Goal: Information Seeking & Learning: Learn about a topic

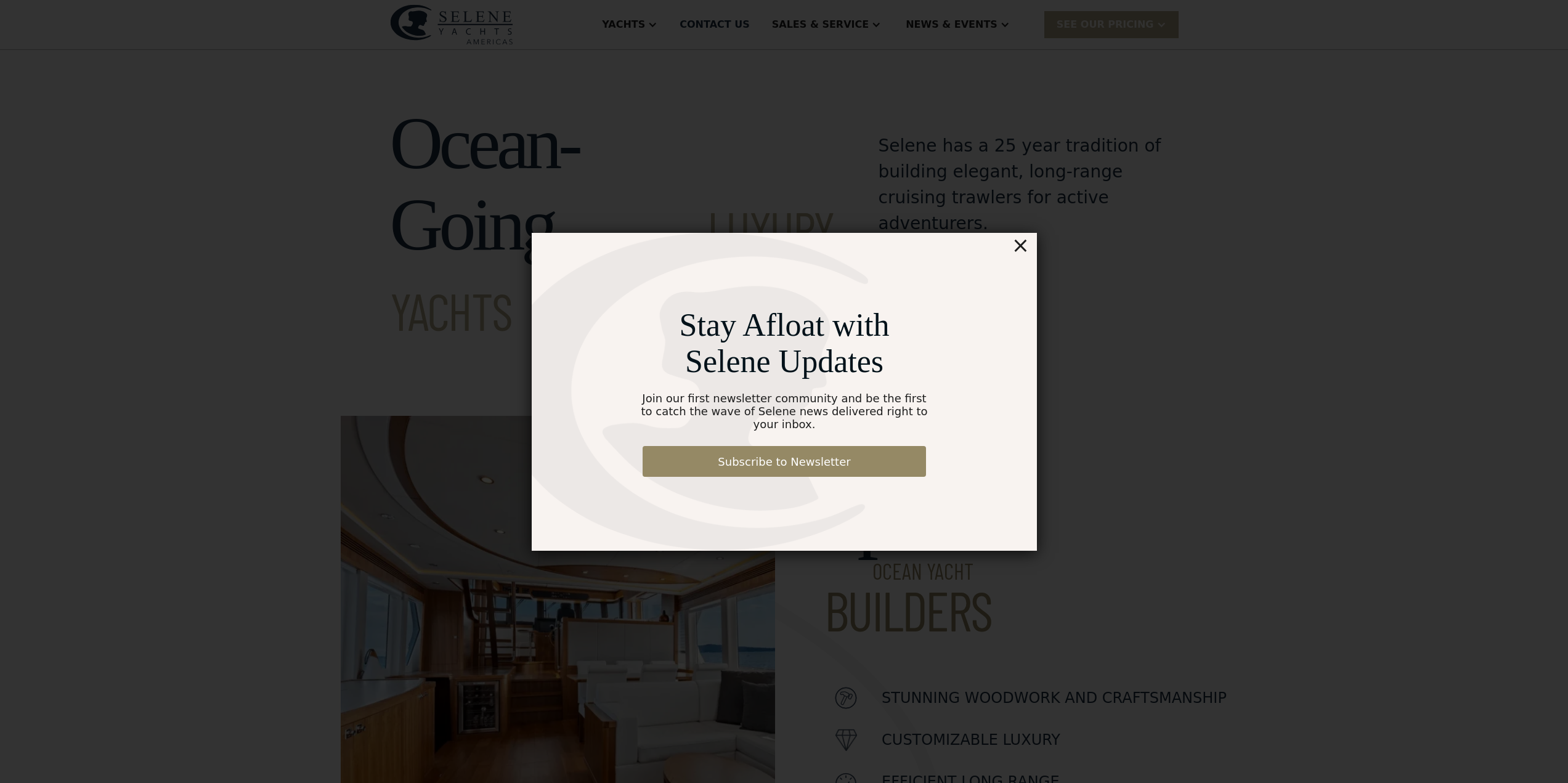
click at [1025, 257] on div "×" at bounding box center [1020, 245] width 18 height 24
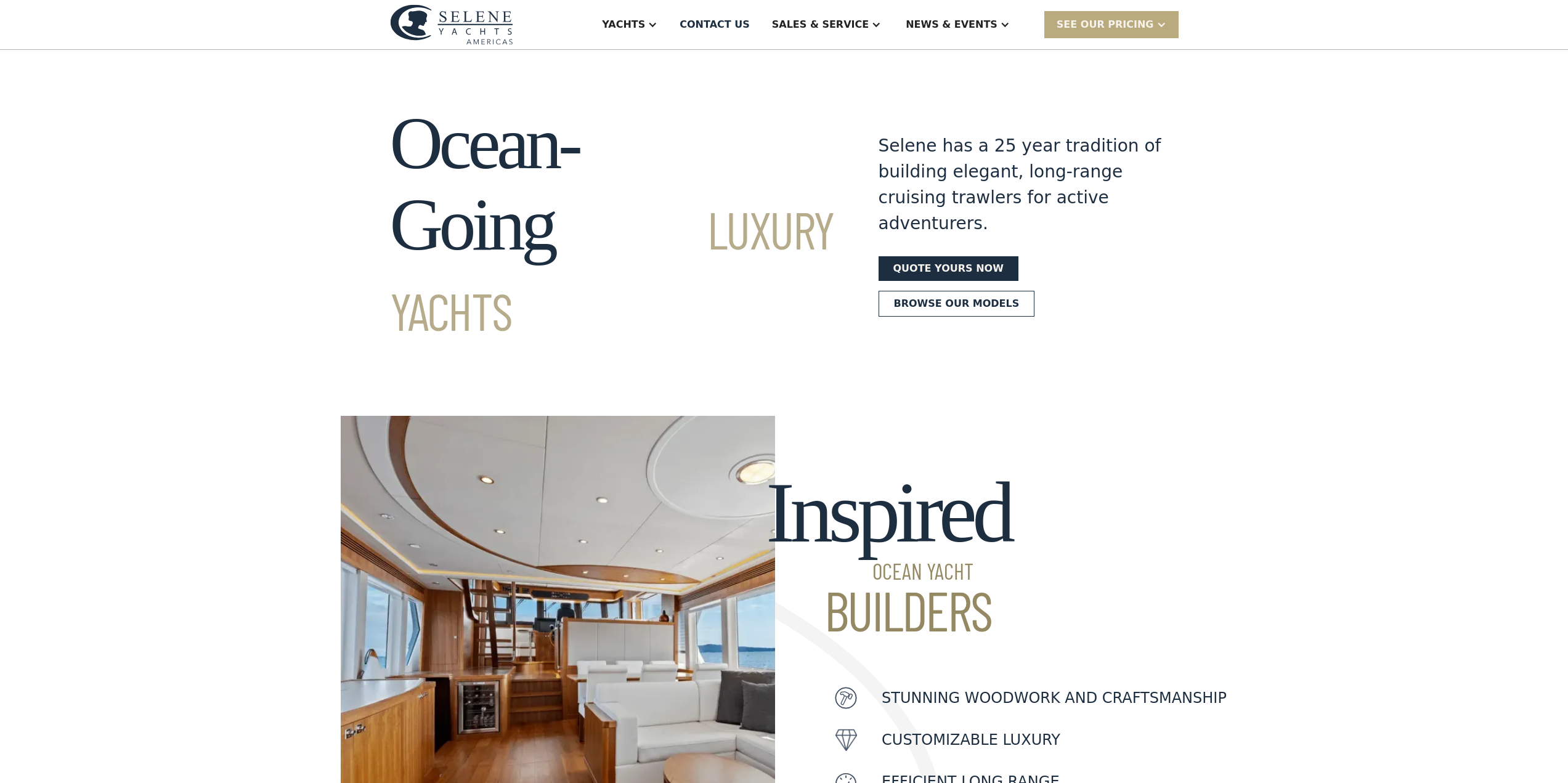
click at [1105, 28] on div "SEE Our Pricing" at bounding box center [1106, 25] width 97 height 15
click at [1260, 174] on div "Ocean-Going Luxury Yachts Selene has a 25 year tradition of building elegant, l…" at bounding box center [784, 225] width 1568 height 244
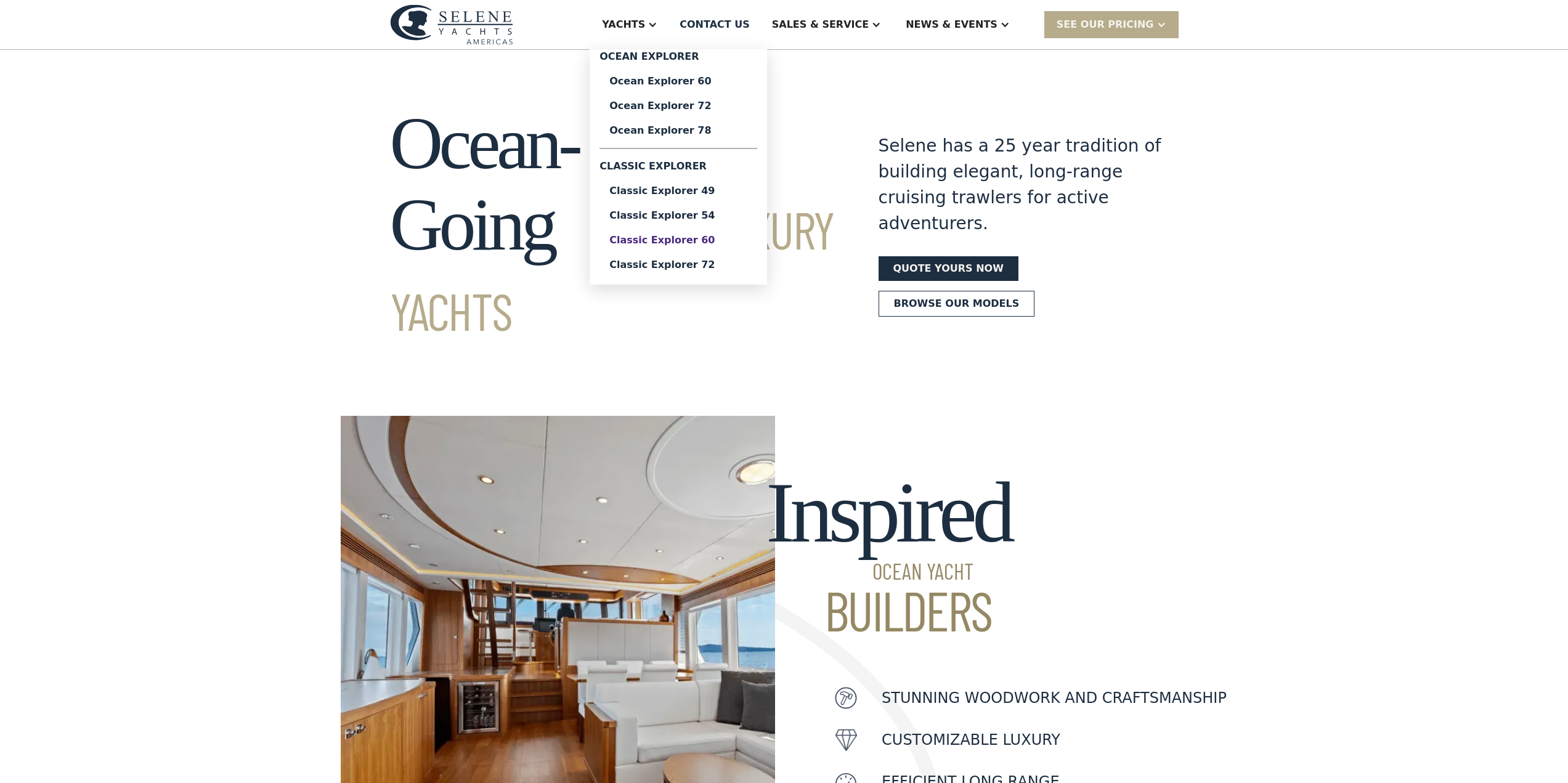
click at [719, 242] on div "Classic Explorer 60" at bounding box center [679, 240] width 138 height 10
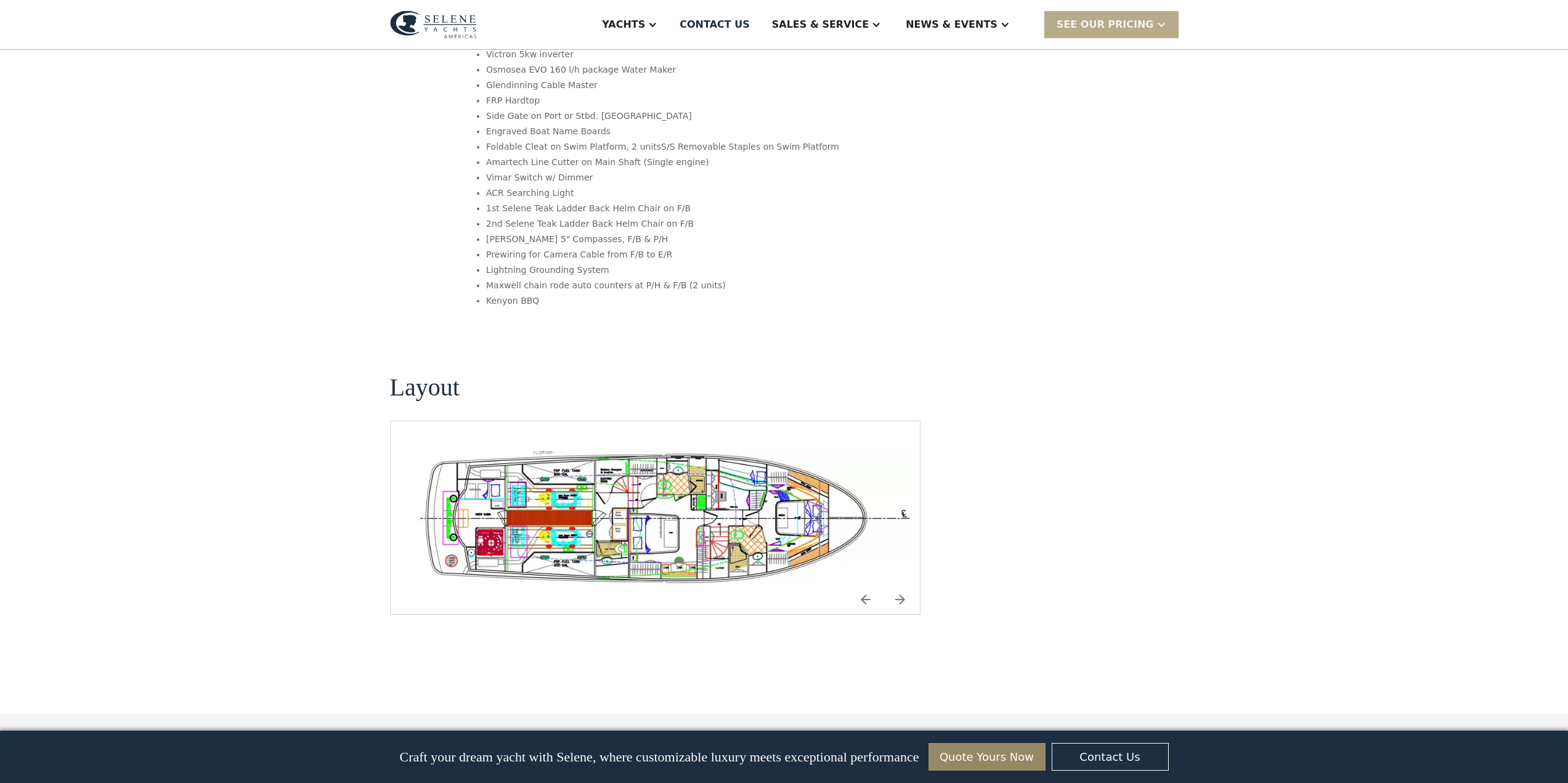
scroll to position [2095, 0]
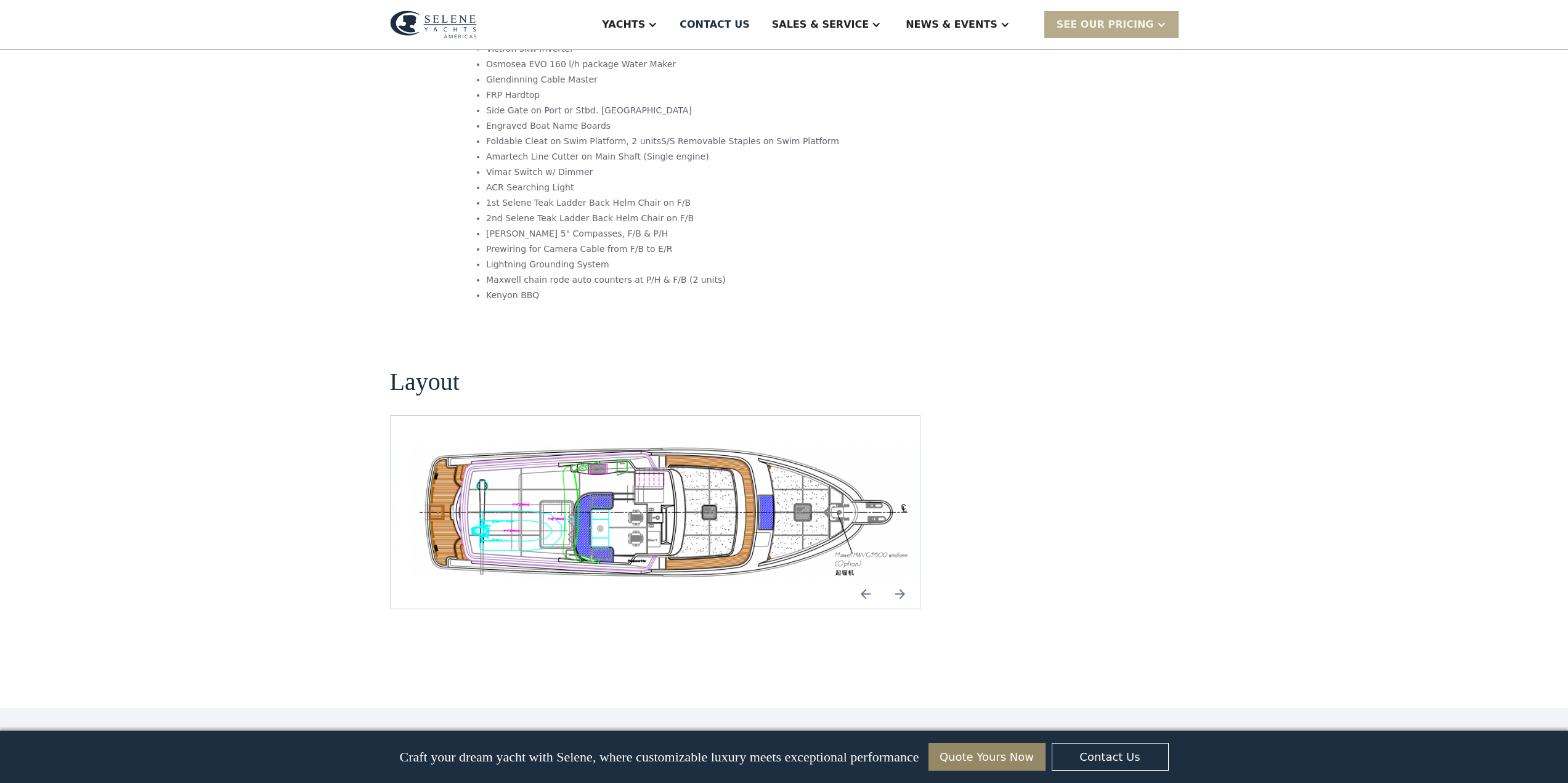
click at [603, 453] on img "open lightbox" at bounding box center [665, 512] width 510 height 133
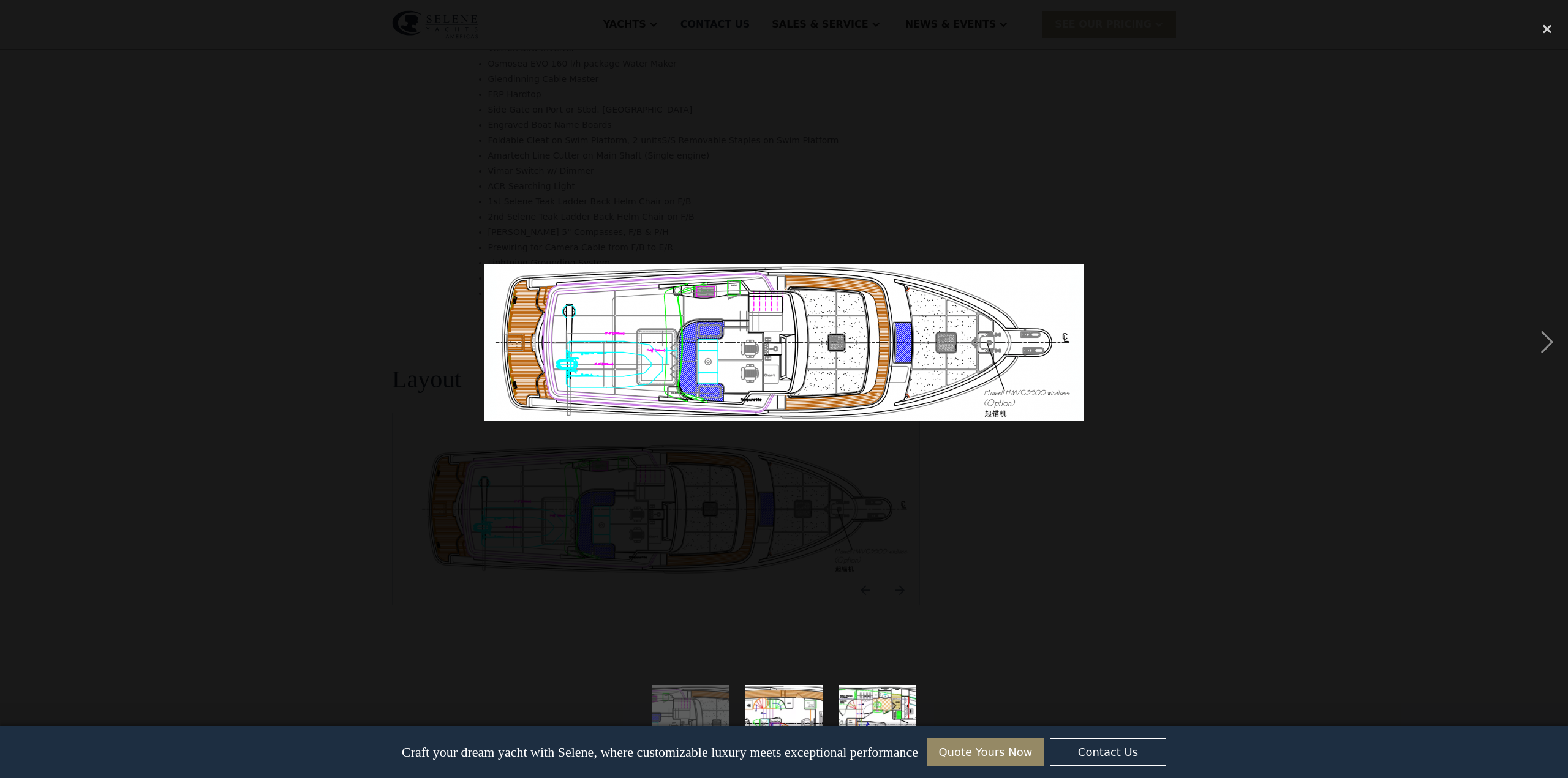
click at [180, 358] on div at bounding box center [784, 343] width 1568 height 654
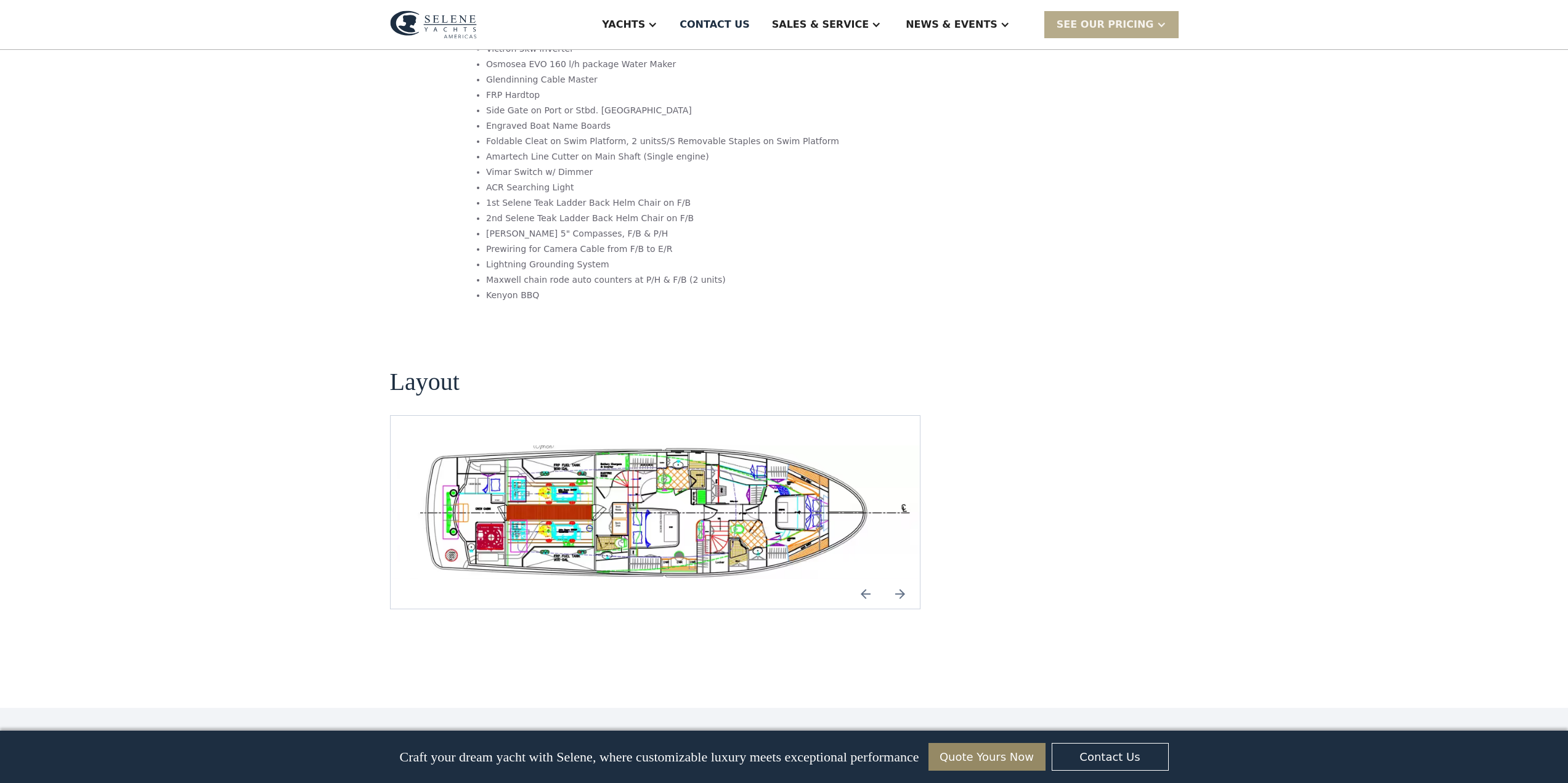
click at [640, 446] on img "open lightbox" at bounding box center [665, 512] width 510 height 133
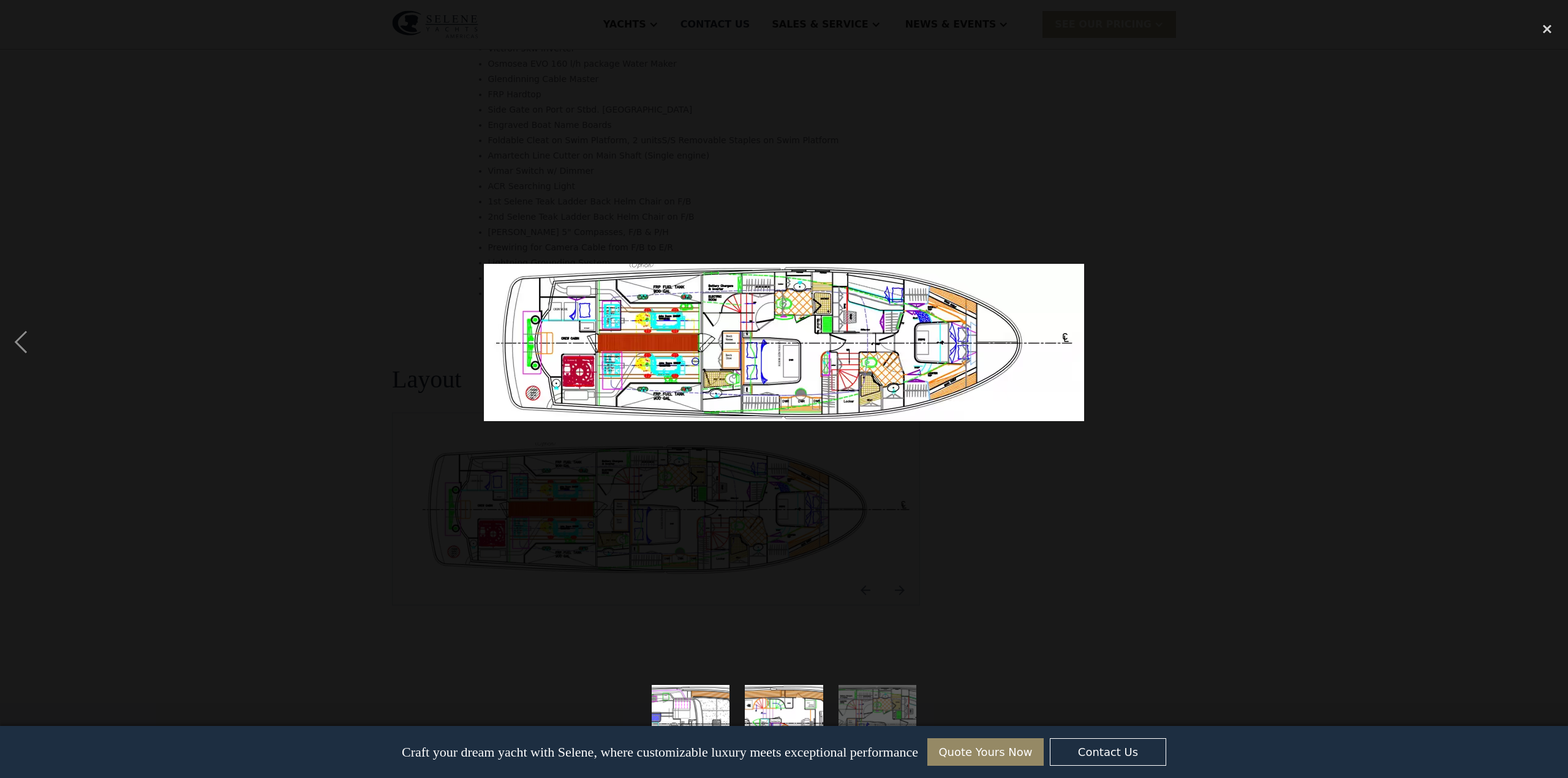
click at [1163, 463] on div at bounding box center [784, 343] width 1568 height 654
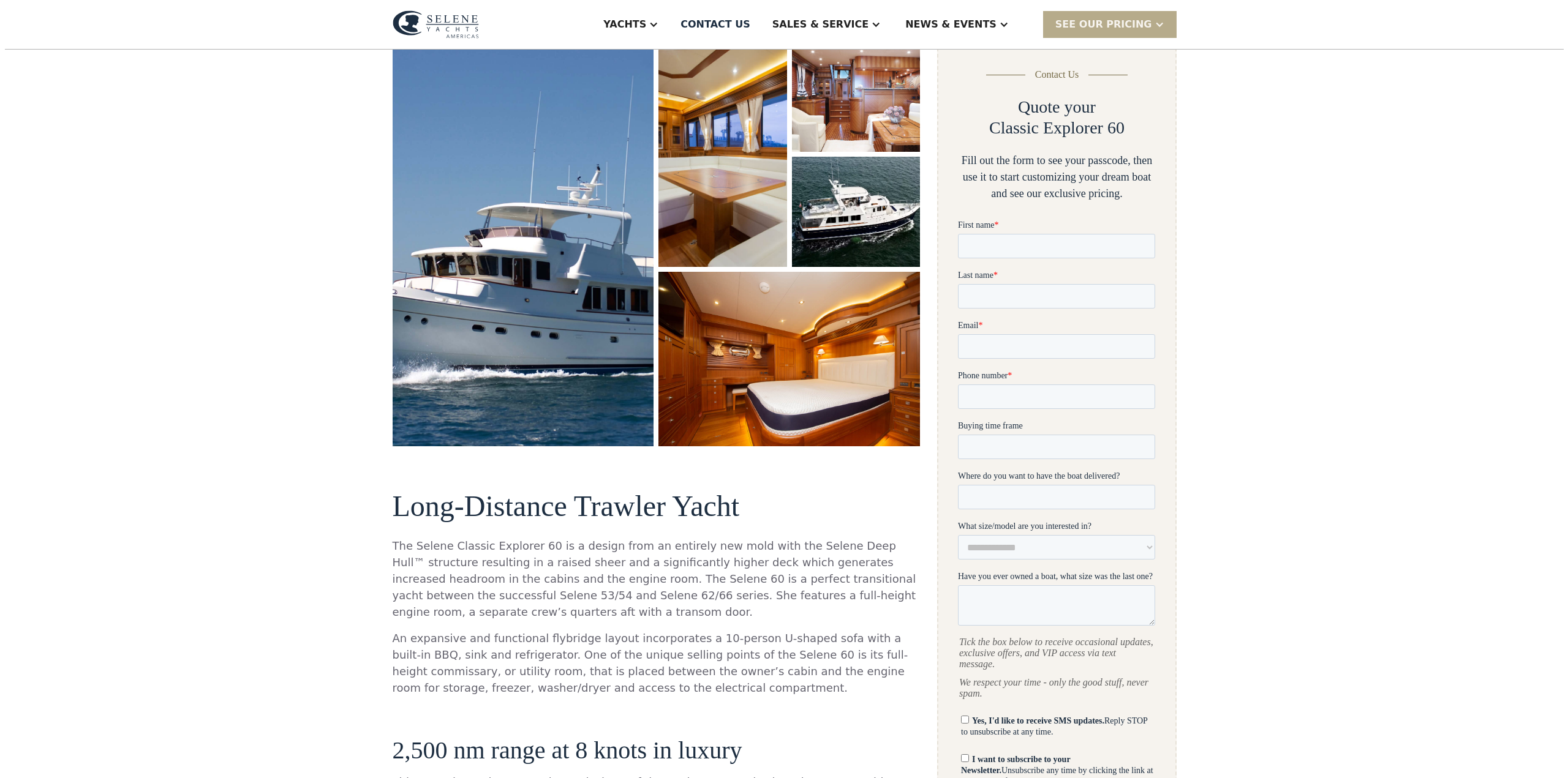
scroll to position [183, 0]
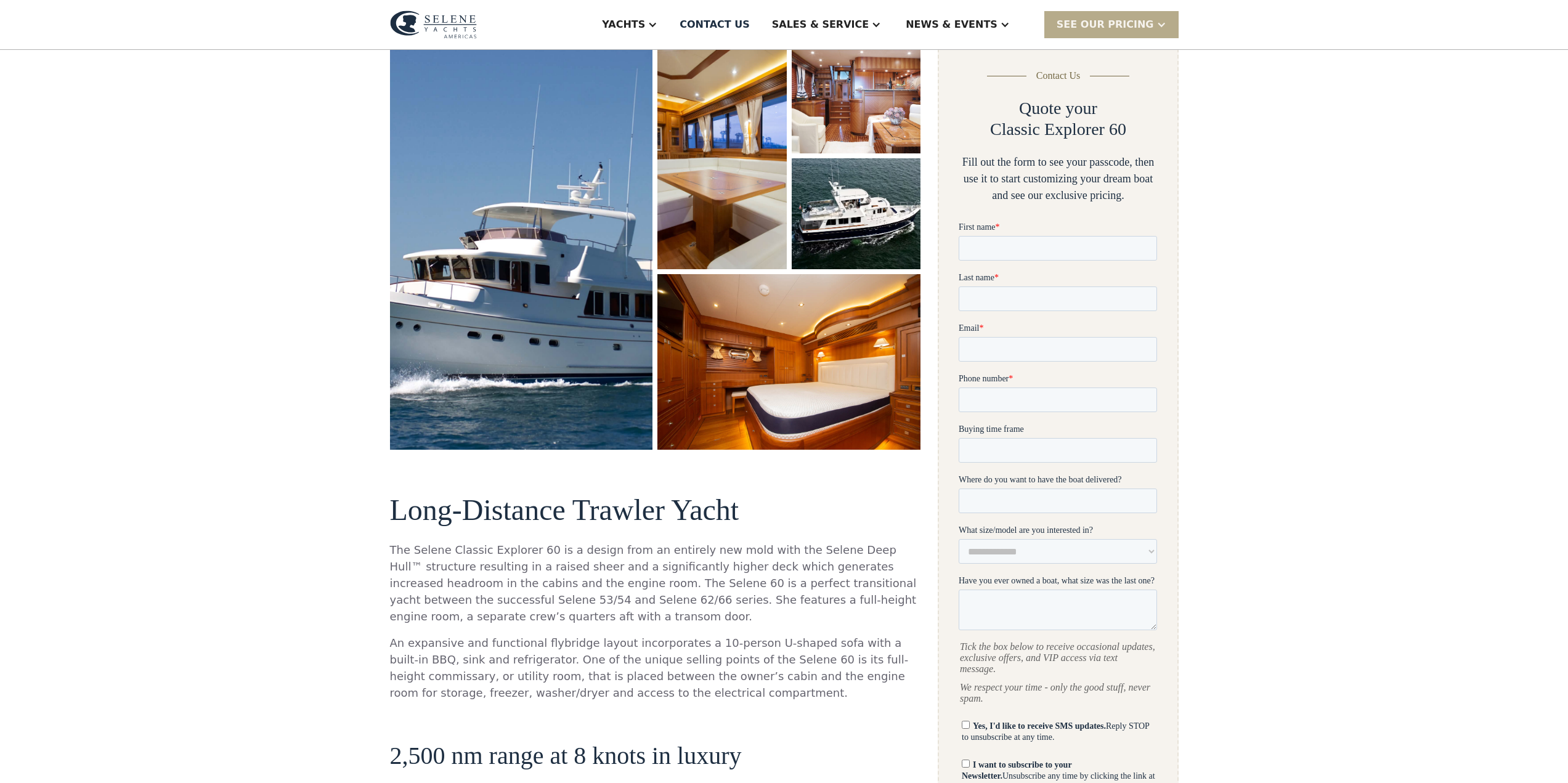
click at [554, 313] on img "open lightbox" at bounding box center [521, 245] width 279 height 432
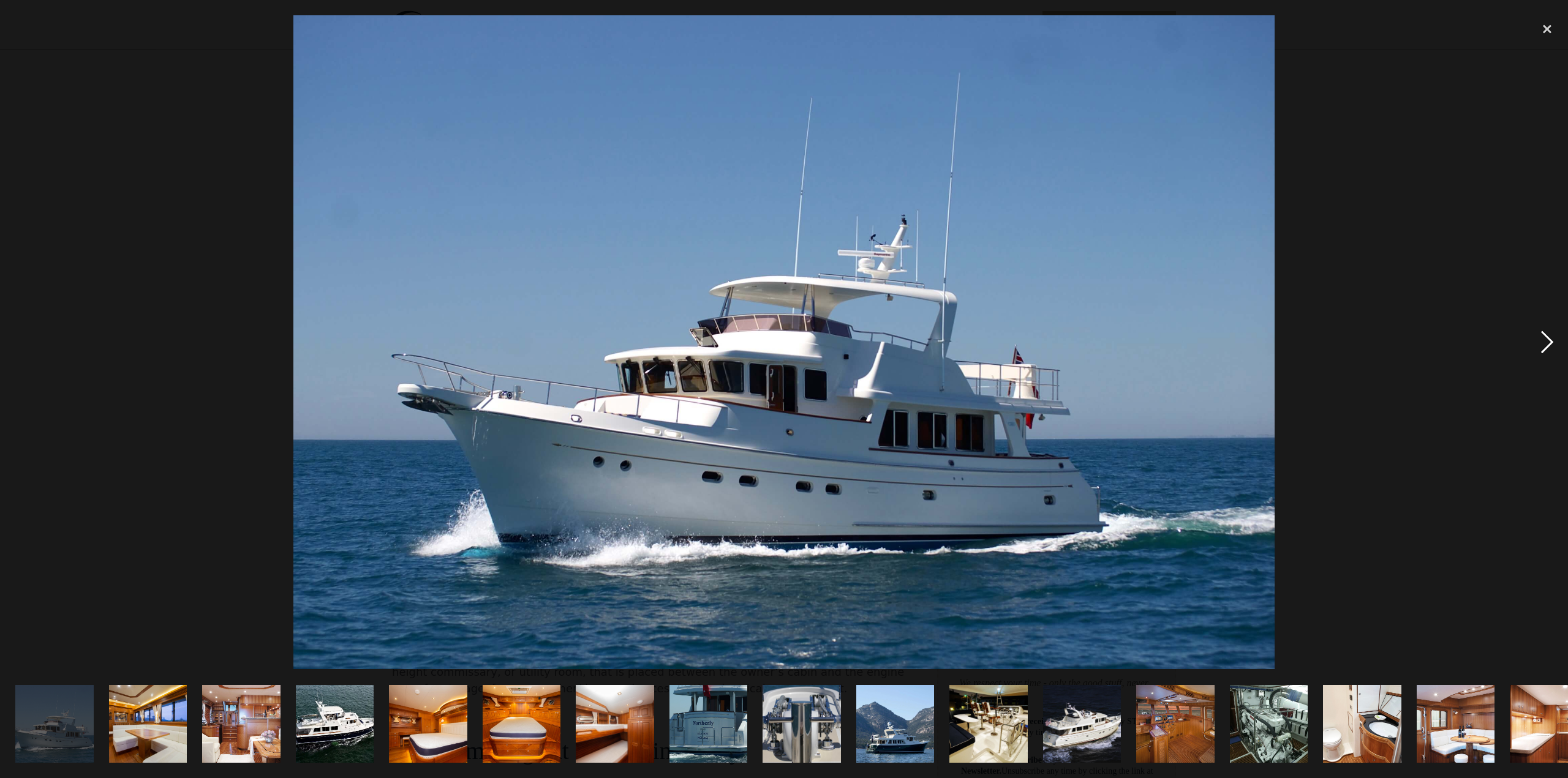
click at [1547, 339] on div "next image" at bounding box center [1547, 343] width 42 height 654
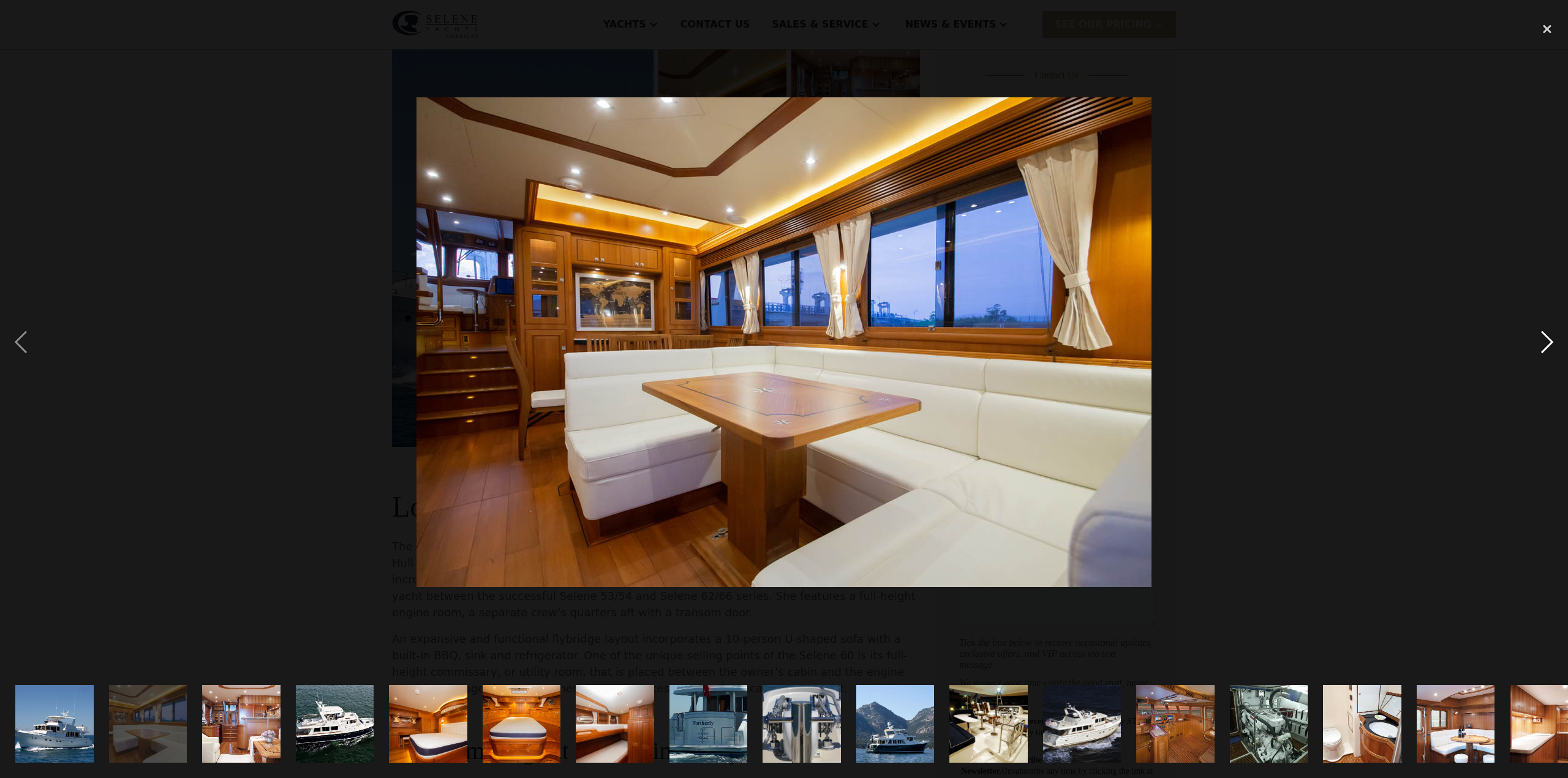
click at [1547, 339] on div "next image" at bounding box center [1547, 343] width 42 height 654
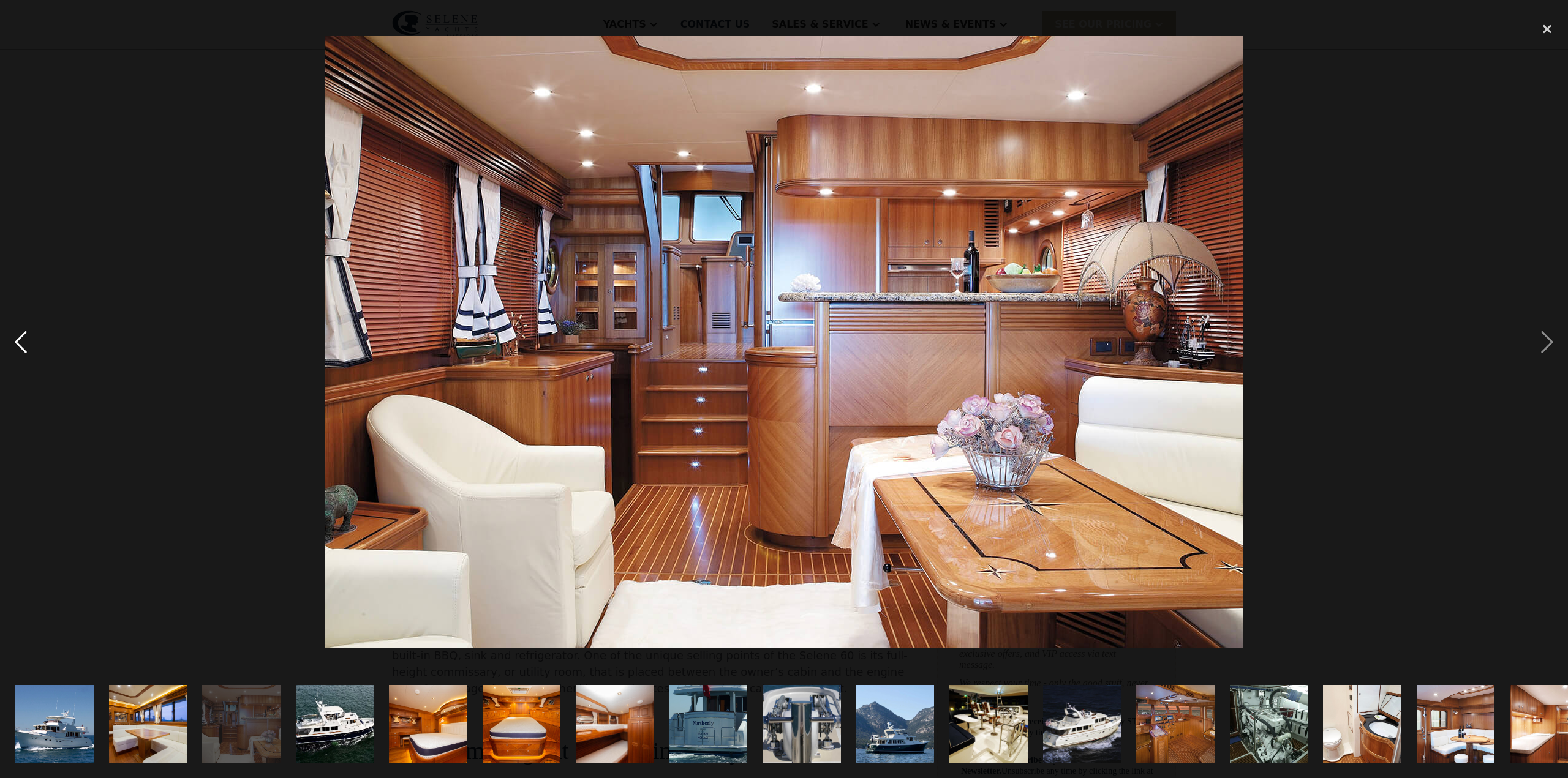
click at [26, 349] on div "previous image" at bounding box center [20, 343] width 42 height 654
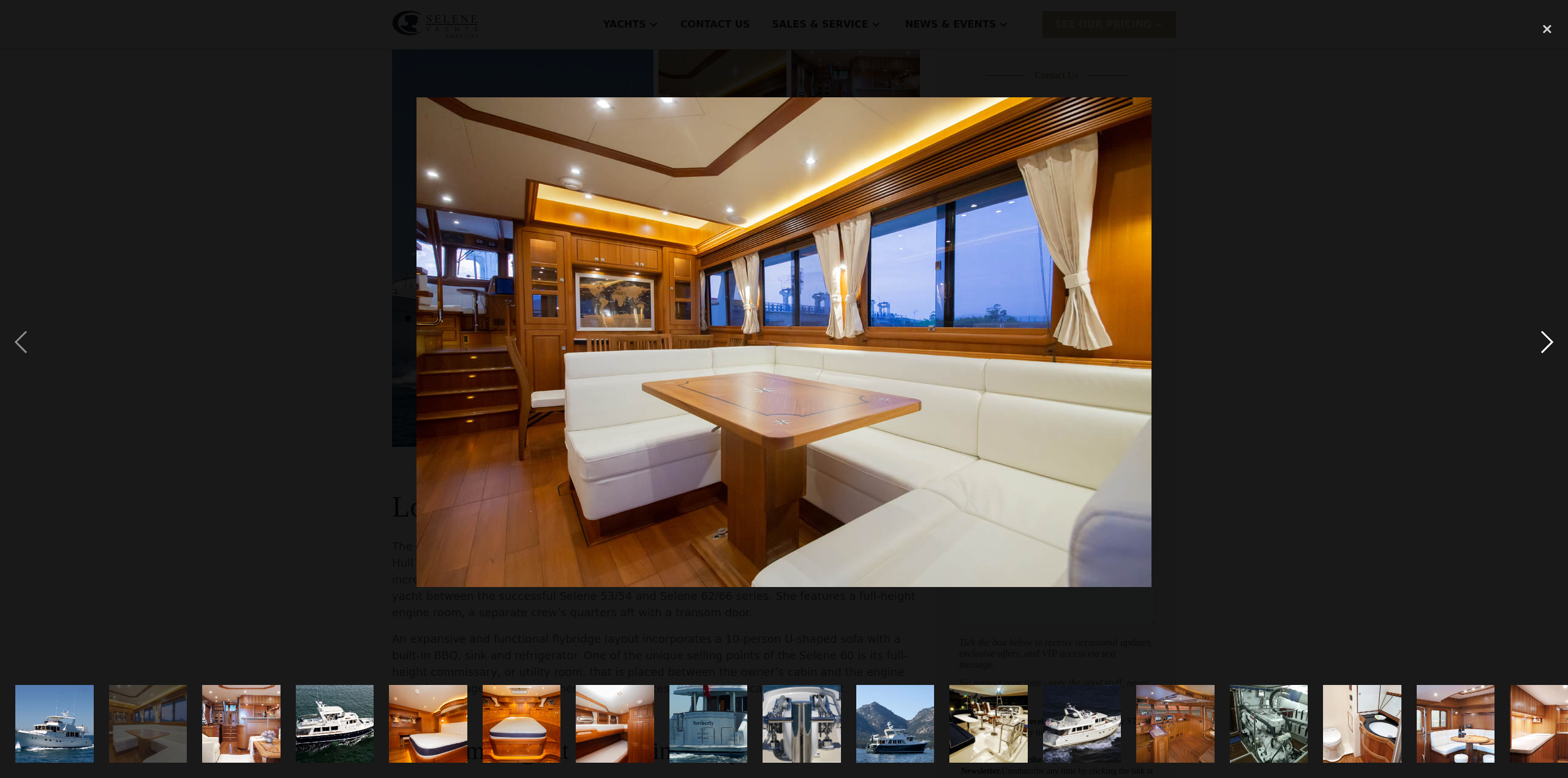
click at [1543, 341] on div "next image" at bounding box center [1547, 343] width 42 height 654
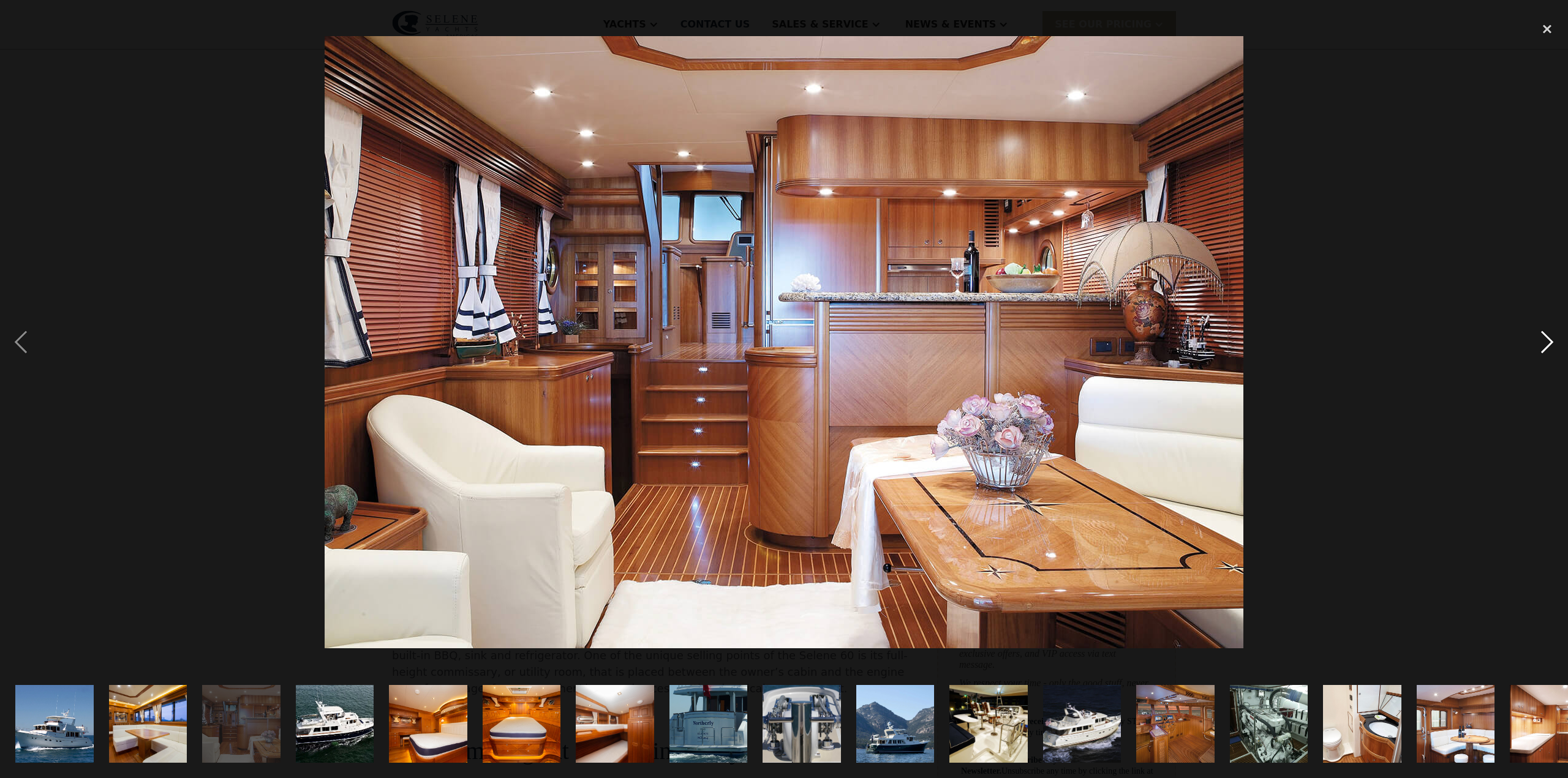
click at [1543, 341] on div "next image" at bounding box center [1547, 343] width 42 height 654
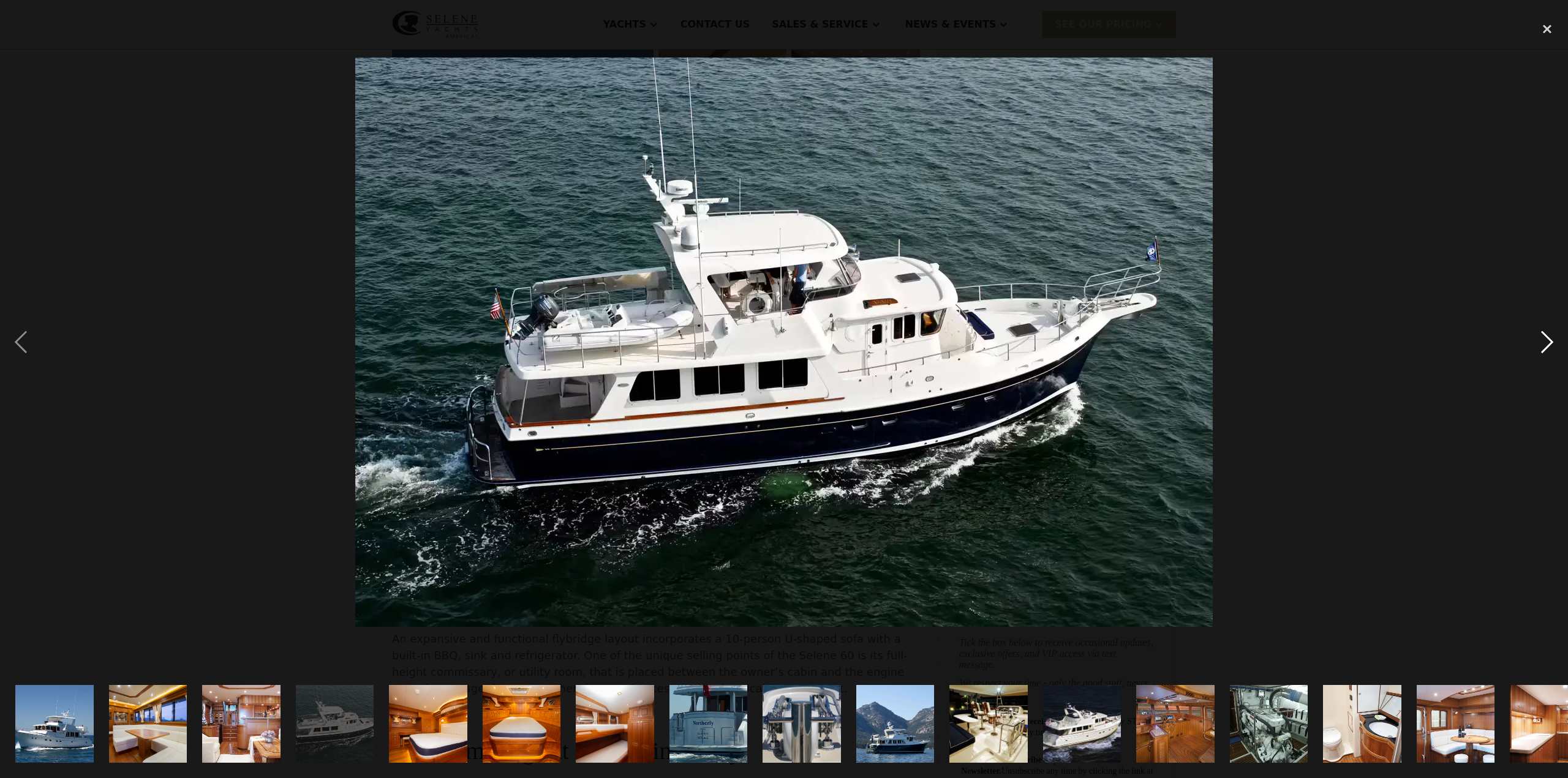
click at [1543, 341] on div "next image" at bounding box center [1547, 343] width 42 height 654
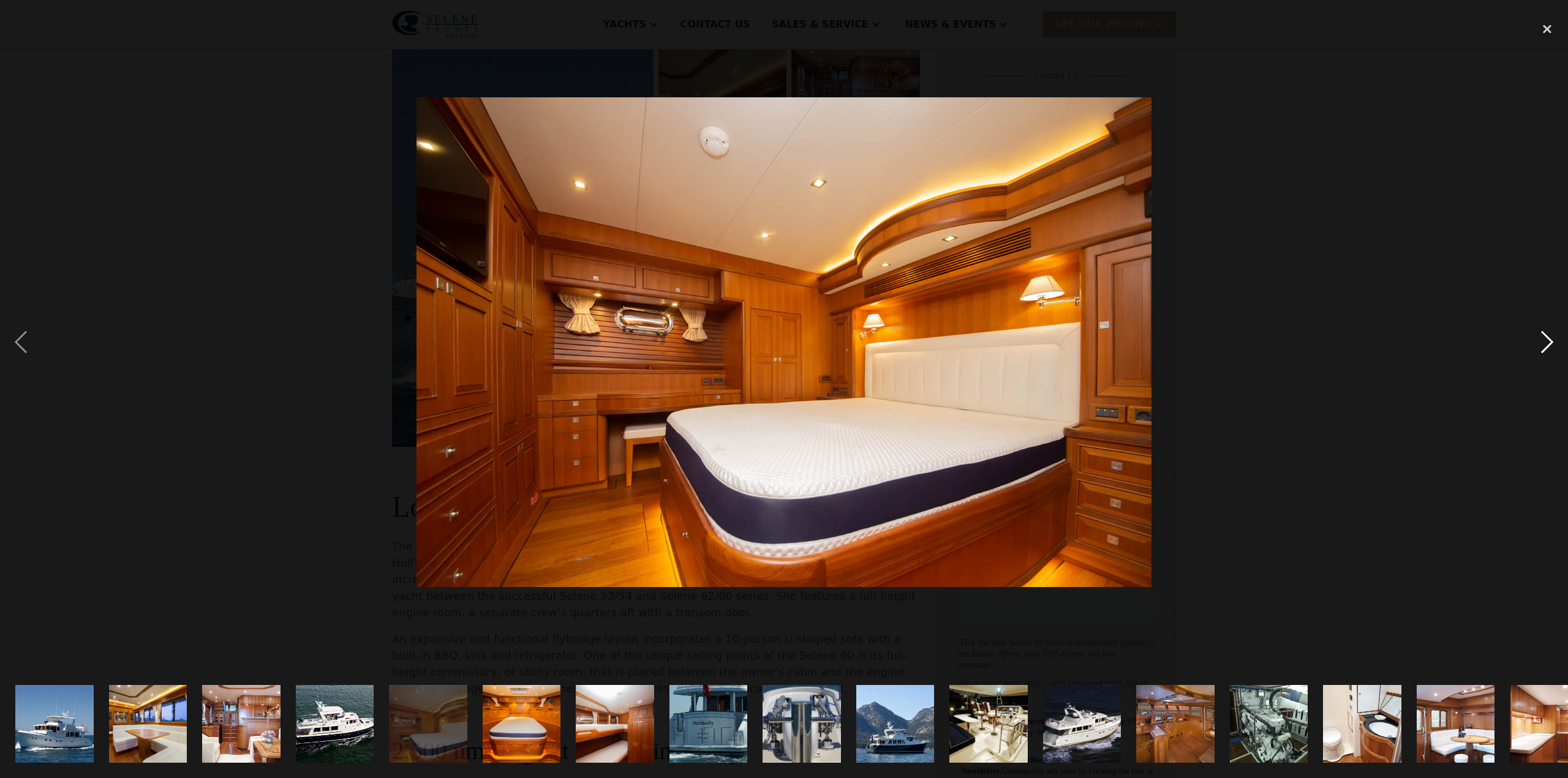
click at [1543, 341] on div "next image" at bounding box center [1547, 343] width 42 height 654
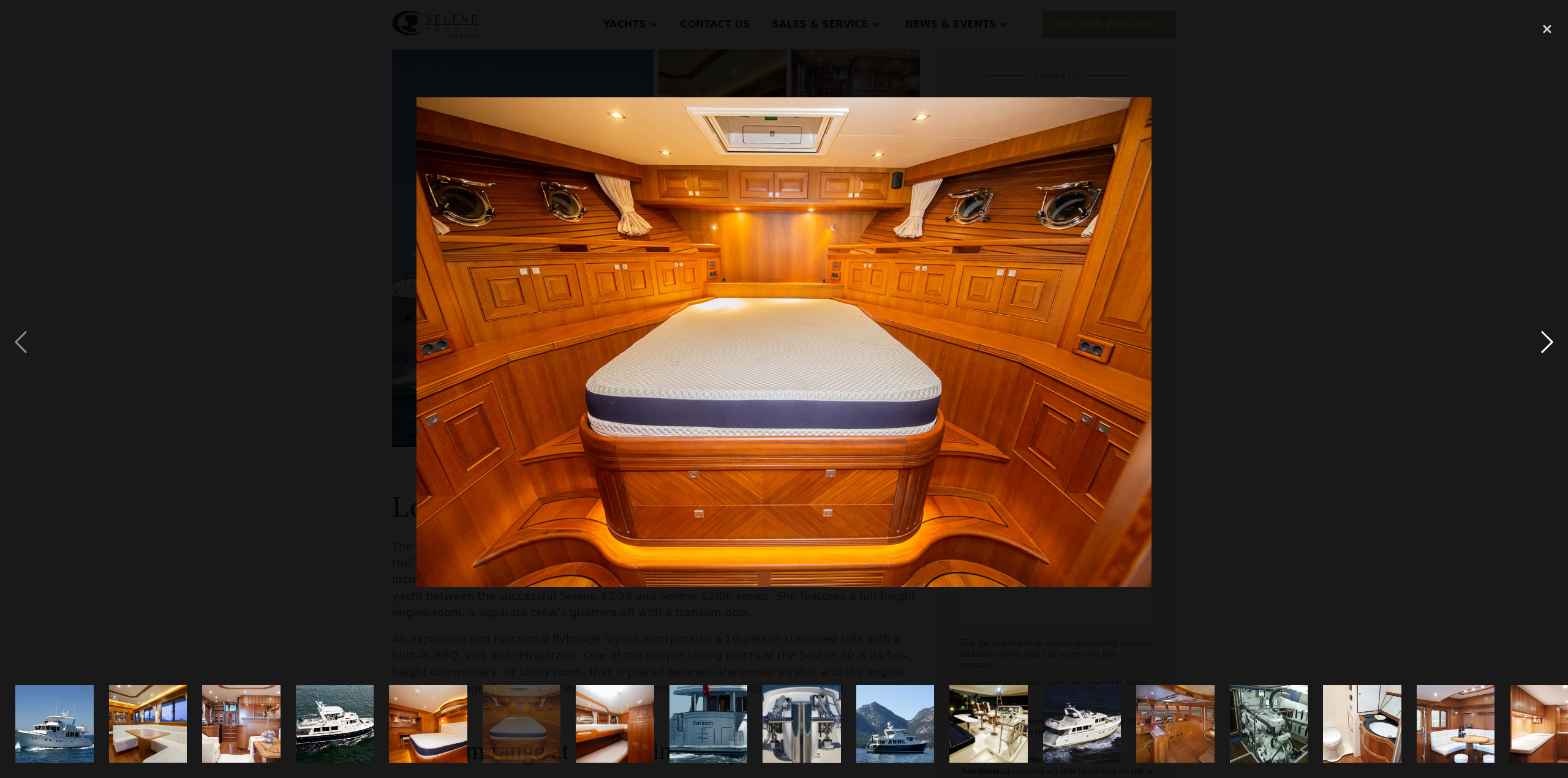
click at [1543, 341] on div "next image" at bounding box center [1547, 343] width 42 height 654
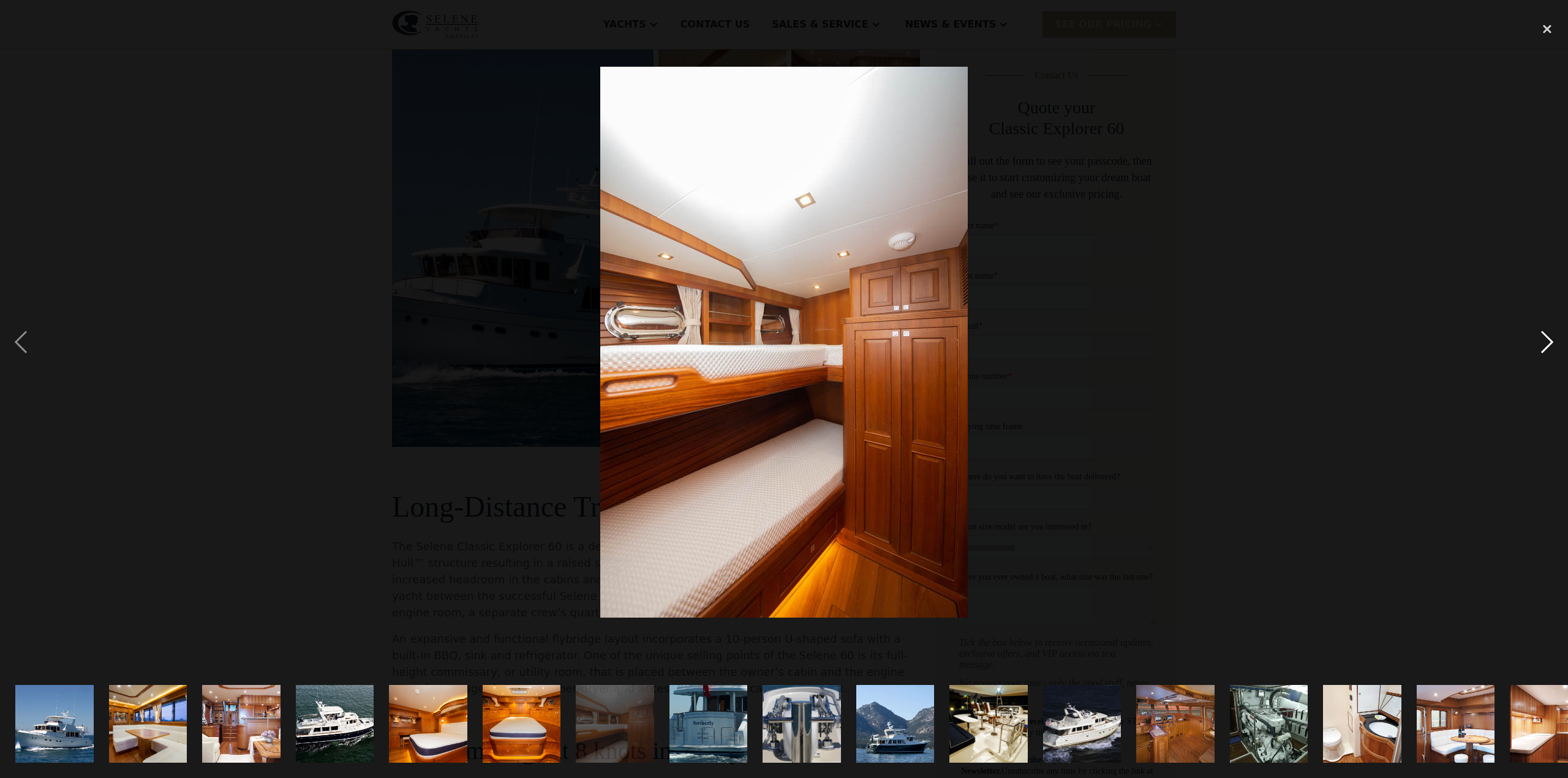
click at [1543, 341] on div "next image" at bounding box center [1547, 343] width 42 height 654
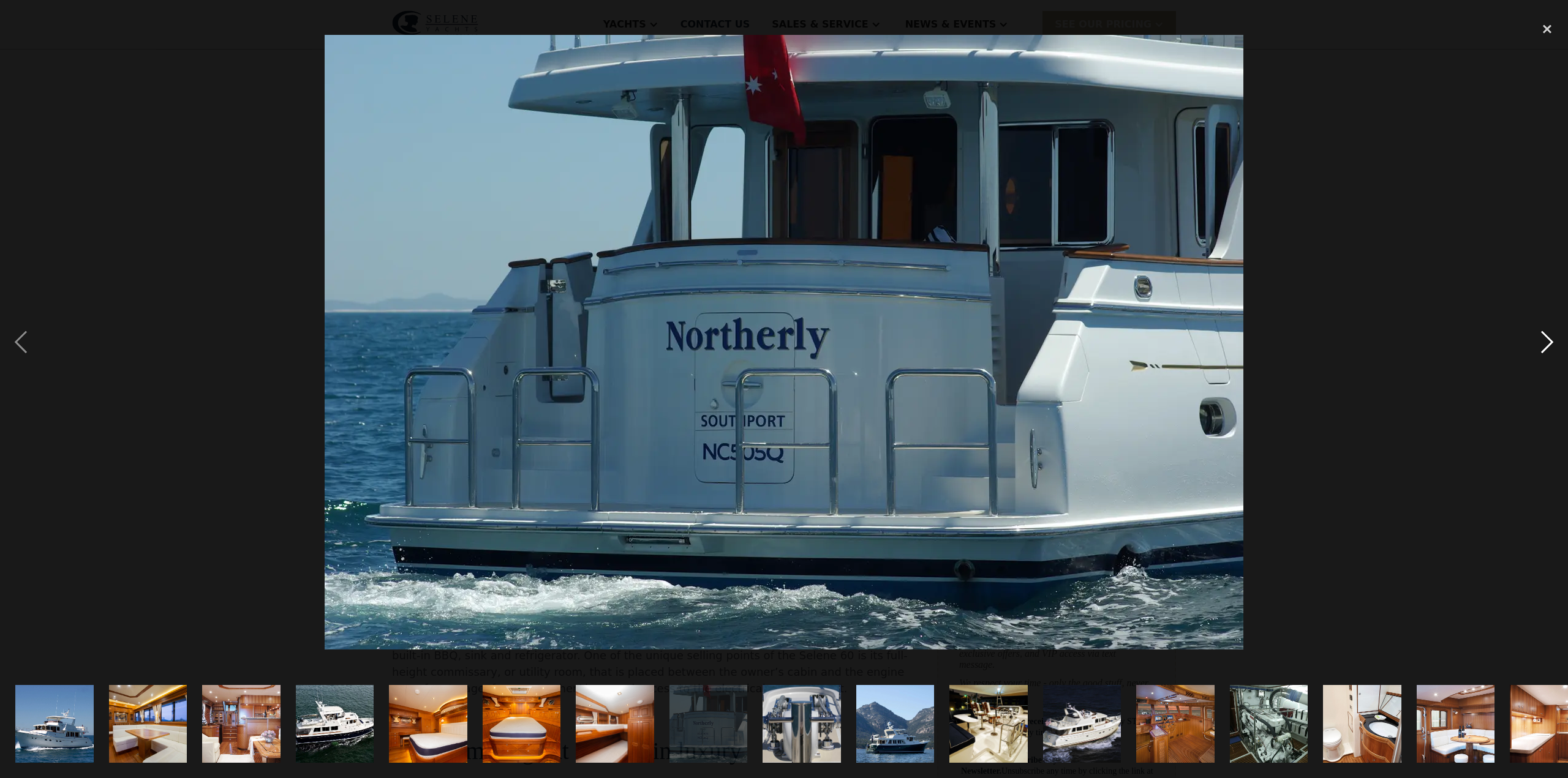
click at [1542, 341] on div "next image" at bounding box center [1547, 343] width 42 height 654
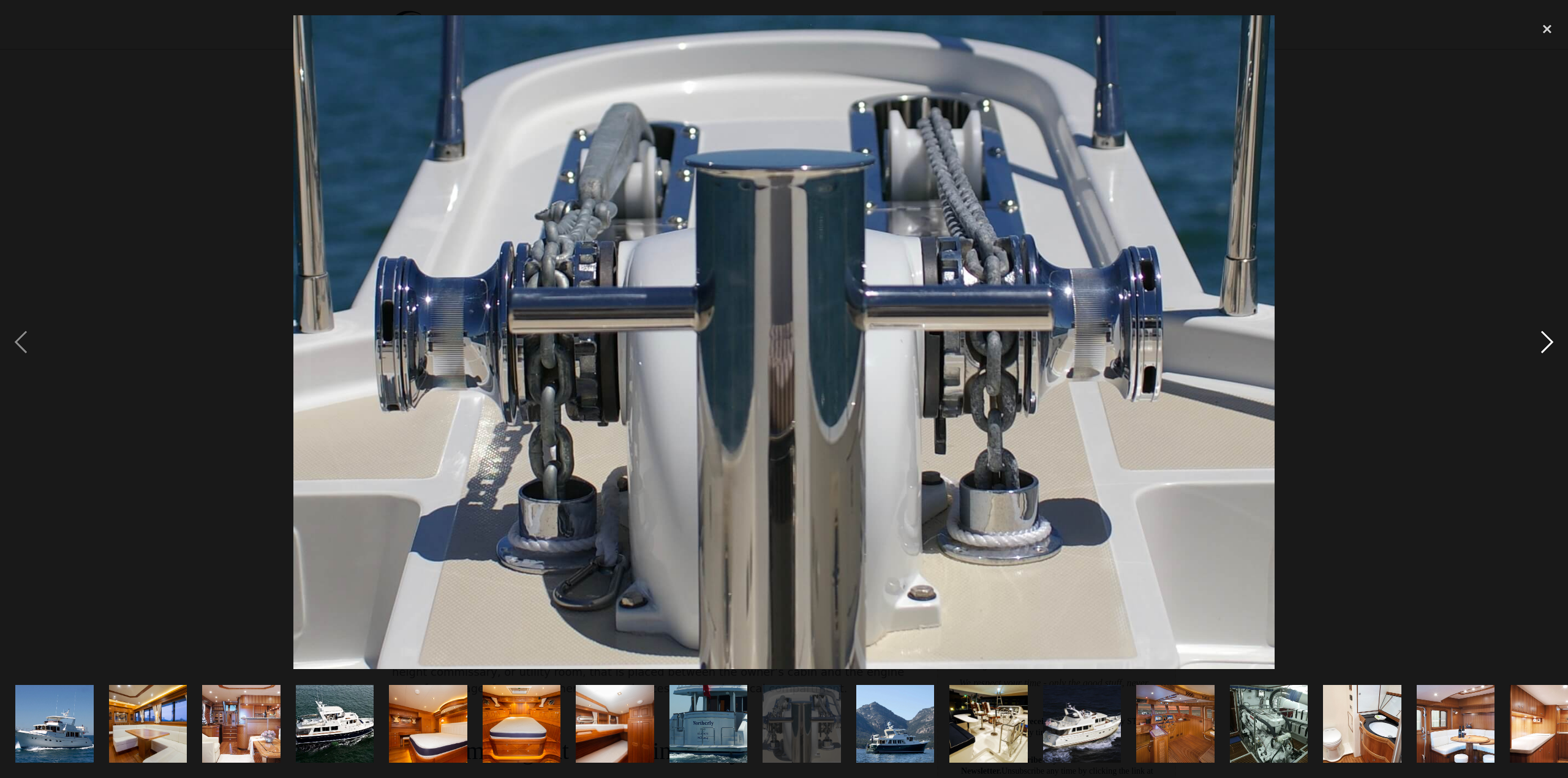
click at [1542, 341] on div "next image" at bounding box center [1547, 343] width 42 height 654
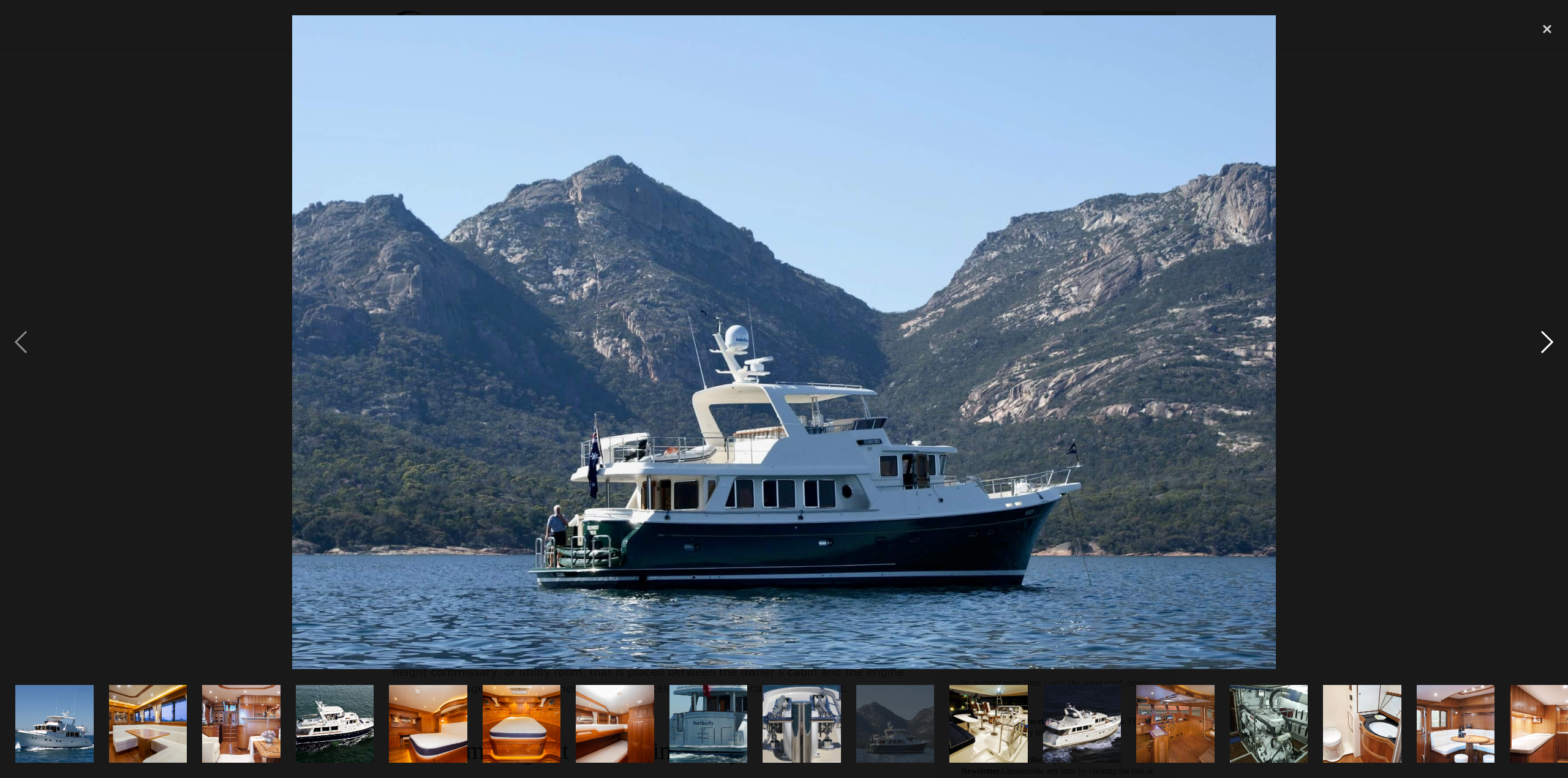
click at [1542, 341] on div "next image" at bounding box center [1547, 343] width 42 height 654
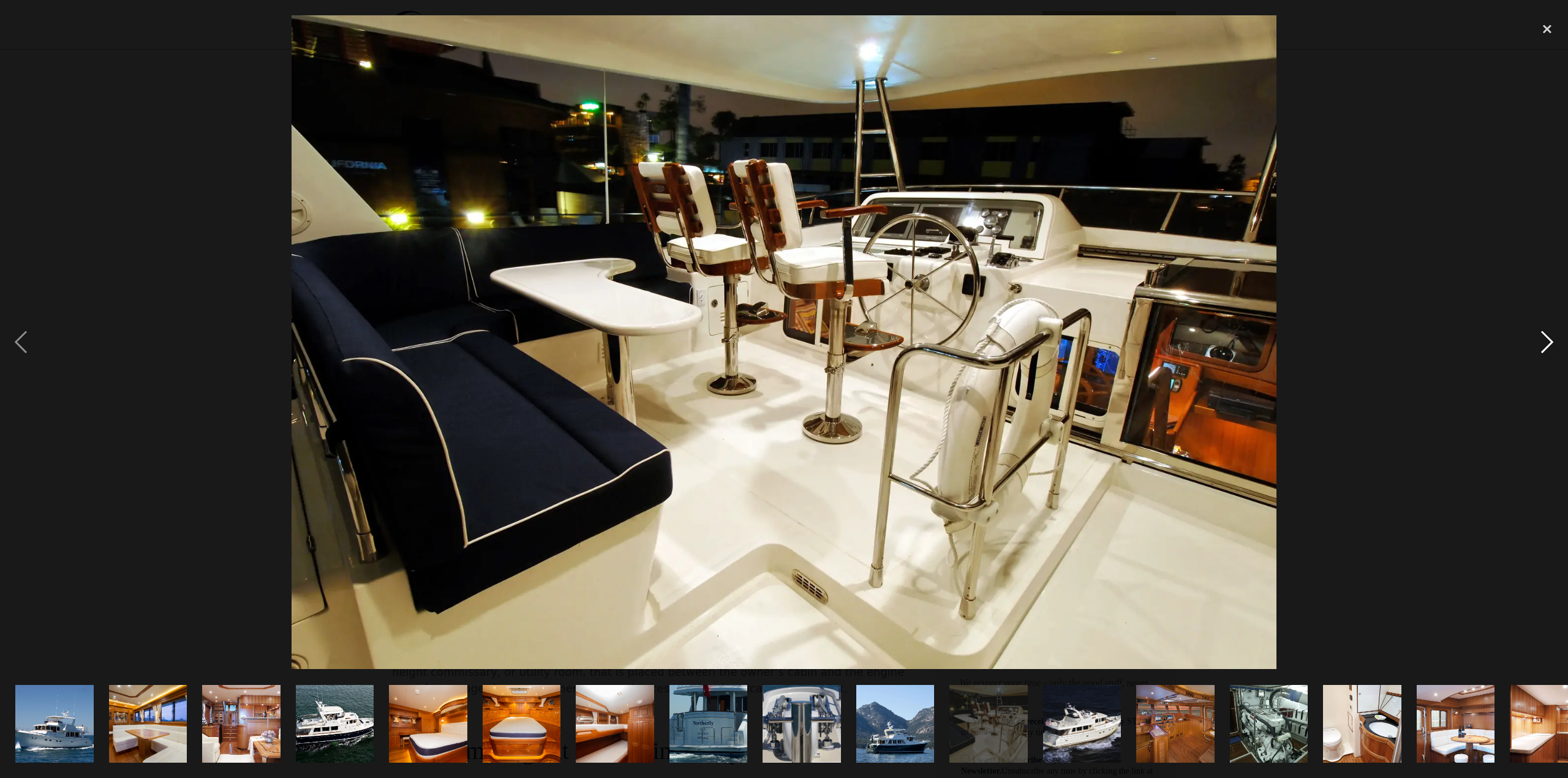
click at [1542, 341] on div "next image" at bounding box center [1547, 343] width 42 height 654
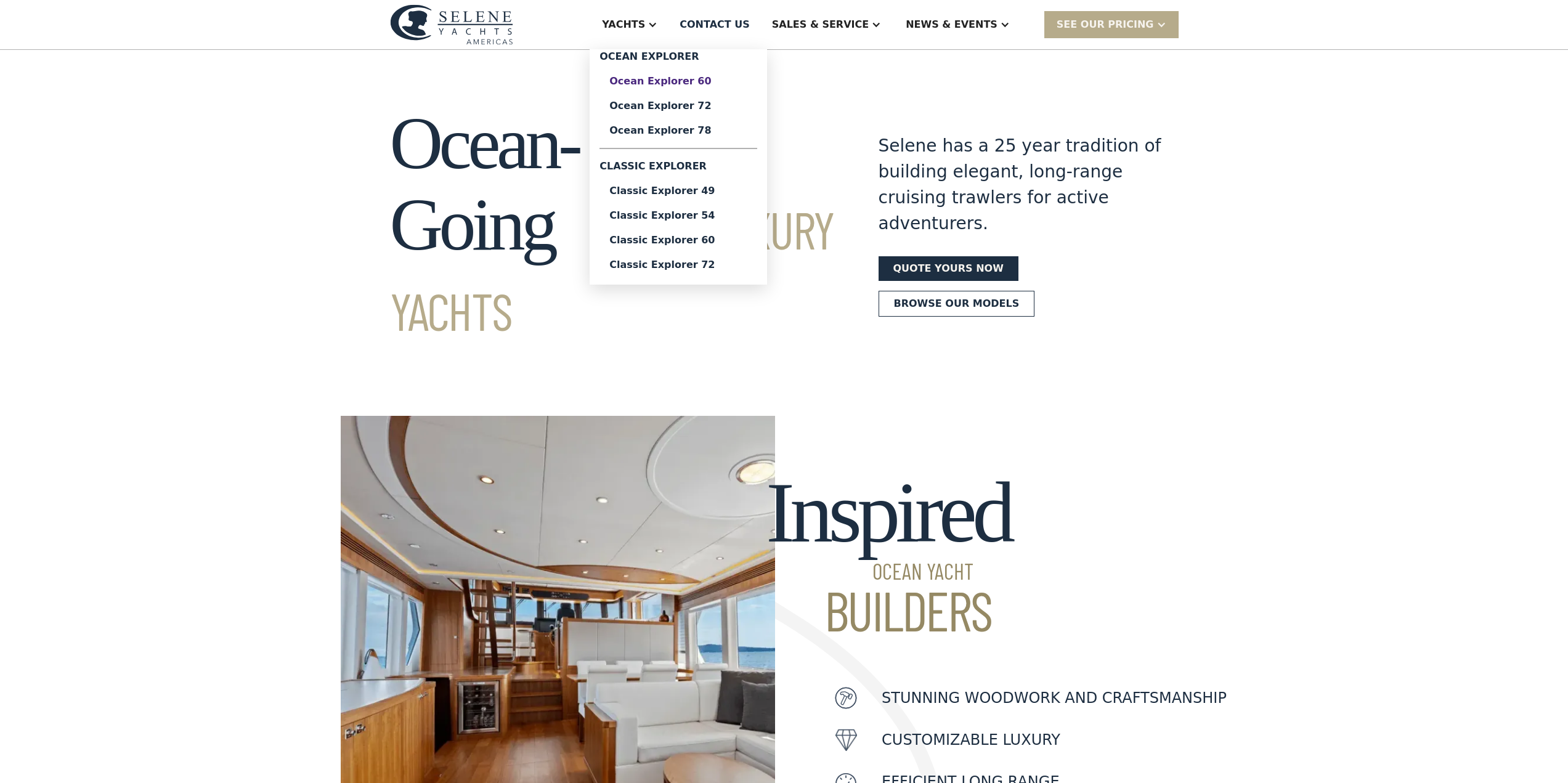
click at [717, 77] on div "Ocean Explorer 60" at bounding box center [679, 81] width 138 height 10
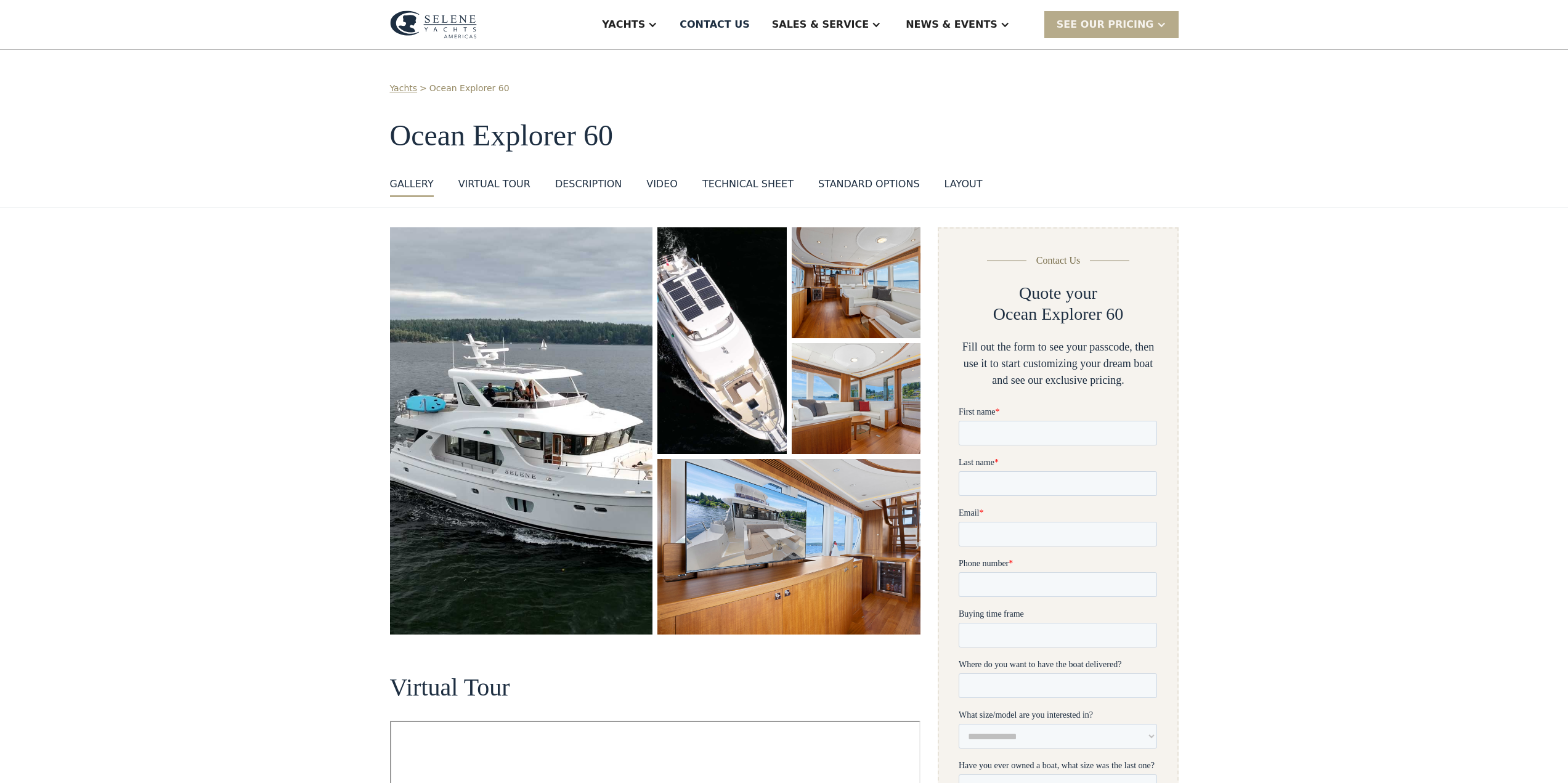
click at [455, 33] on img at bounding box center [433, 24] width 87 height 28
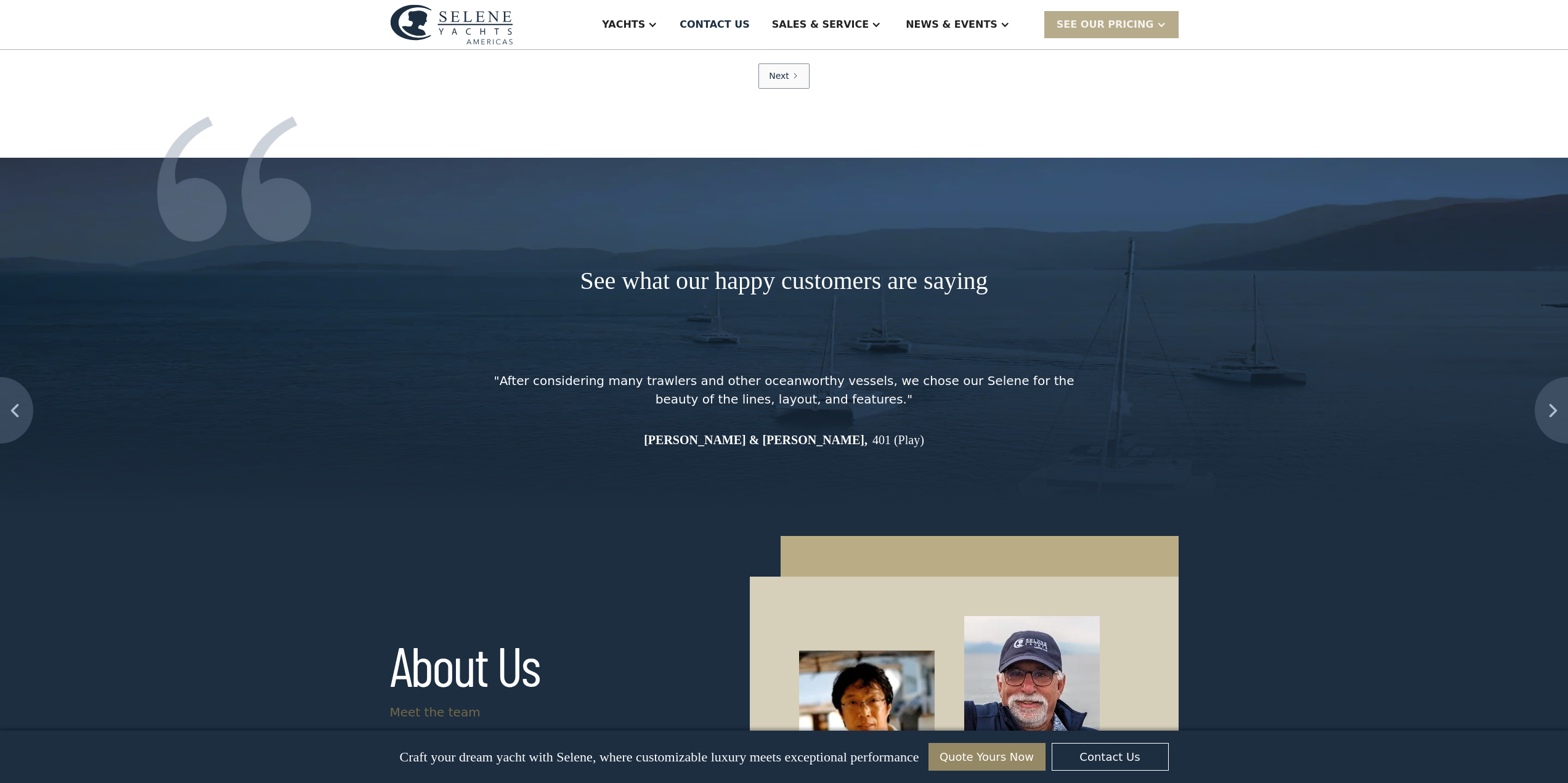
scroll to position [6026, 0]
